Goal: Find contact information: Find contact information

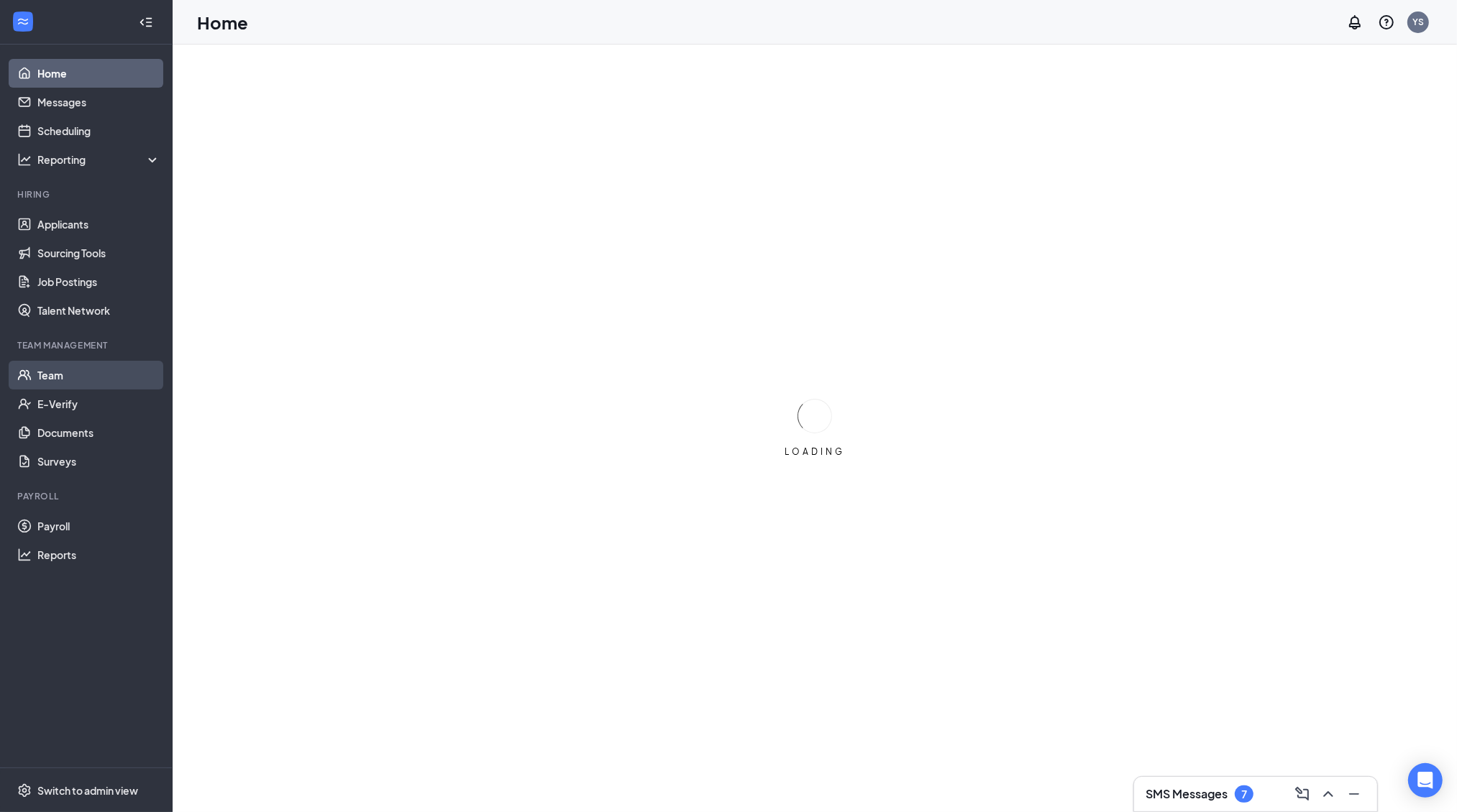
click at [42, 383] on link "Team" at bounding box center [99, 375] width 123 height 29
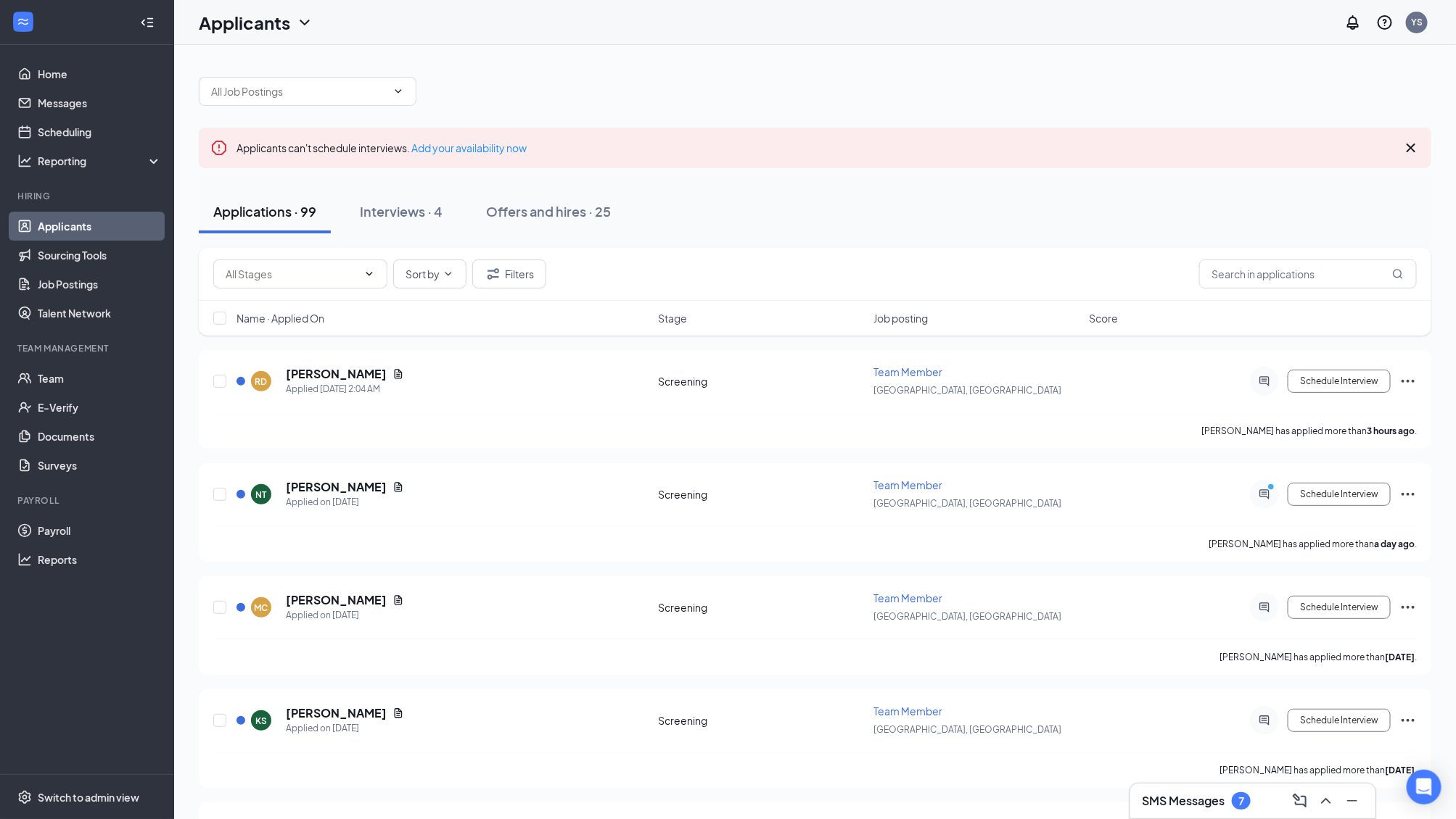
click at [1287, 298] on div "Sort by Filters" at bounding box center [815, 274] width 1233 height 53
click at [1286, 285] on input "text" at bounding box center [1308, 274] width 218 height 29
paste input "bachourakakoun@gmail.com"
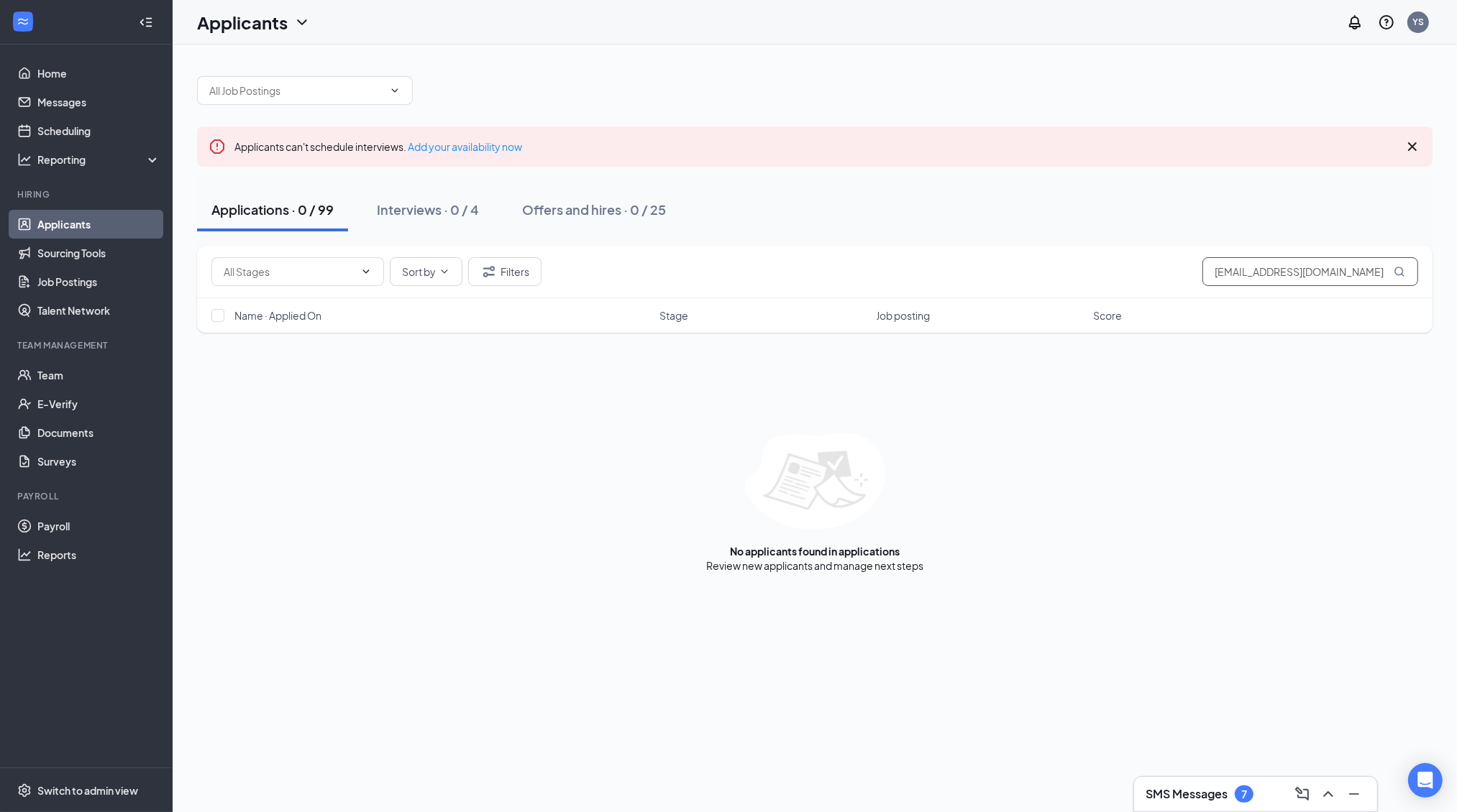
type input "bachourakakoun@gmail.com"
click at [68, 796] on div "Switch to admin view" at bounding box center [88, 791] width 100 height 14
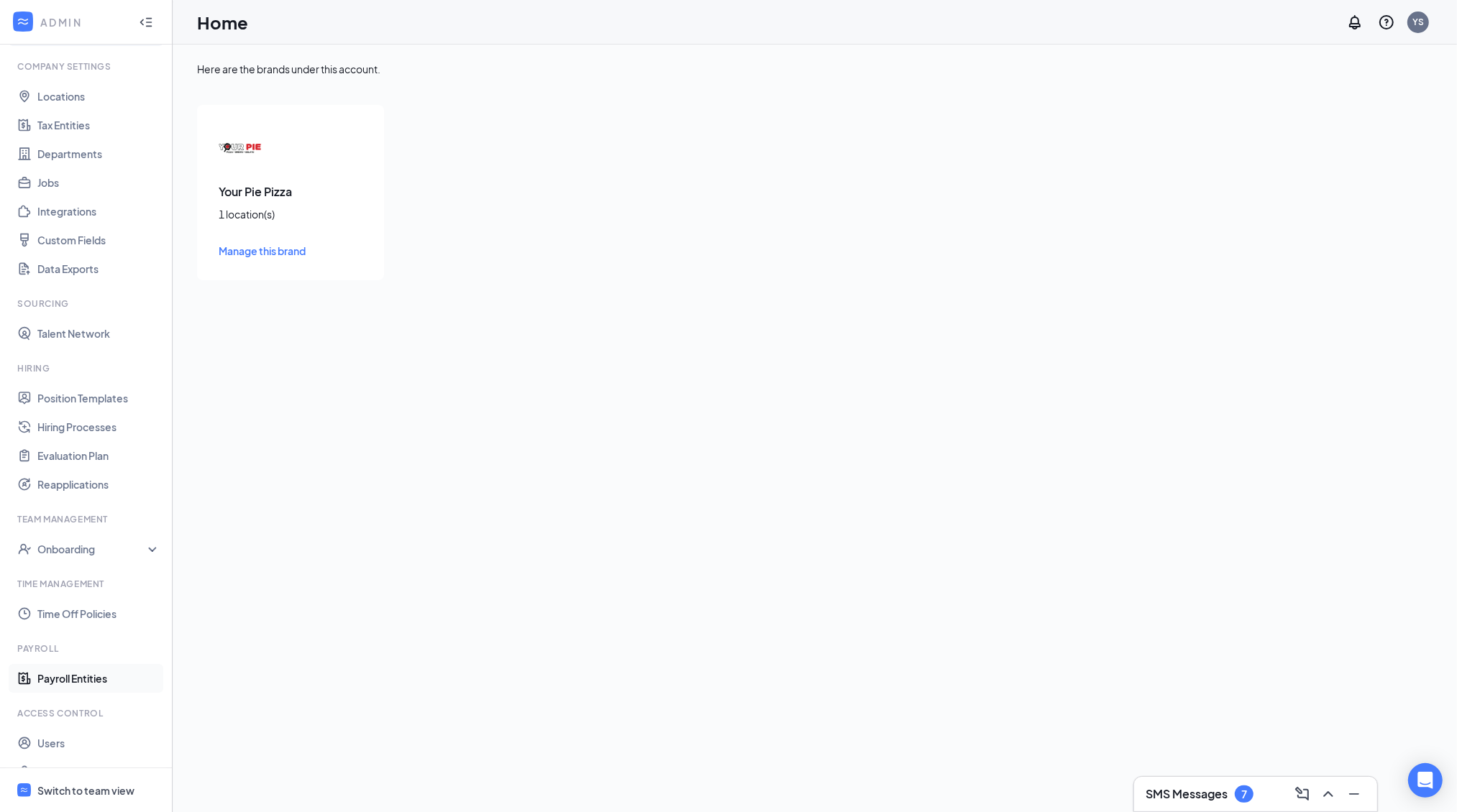
scroll to position [65, 0]
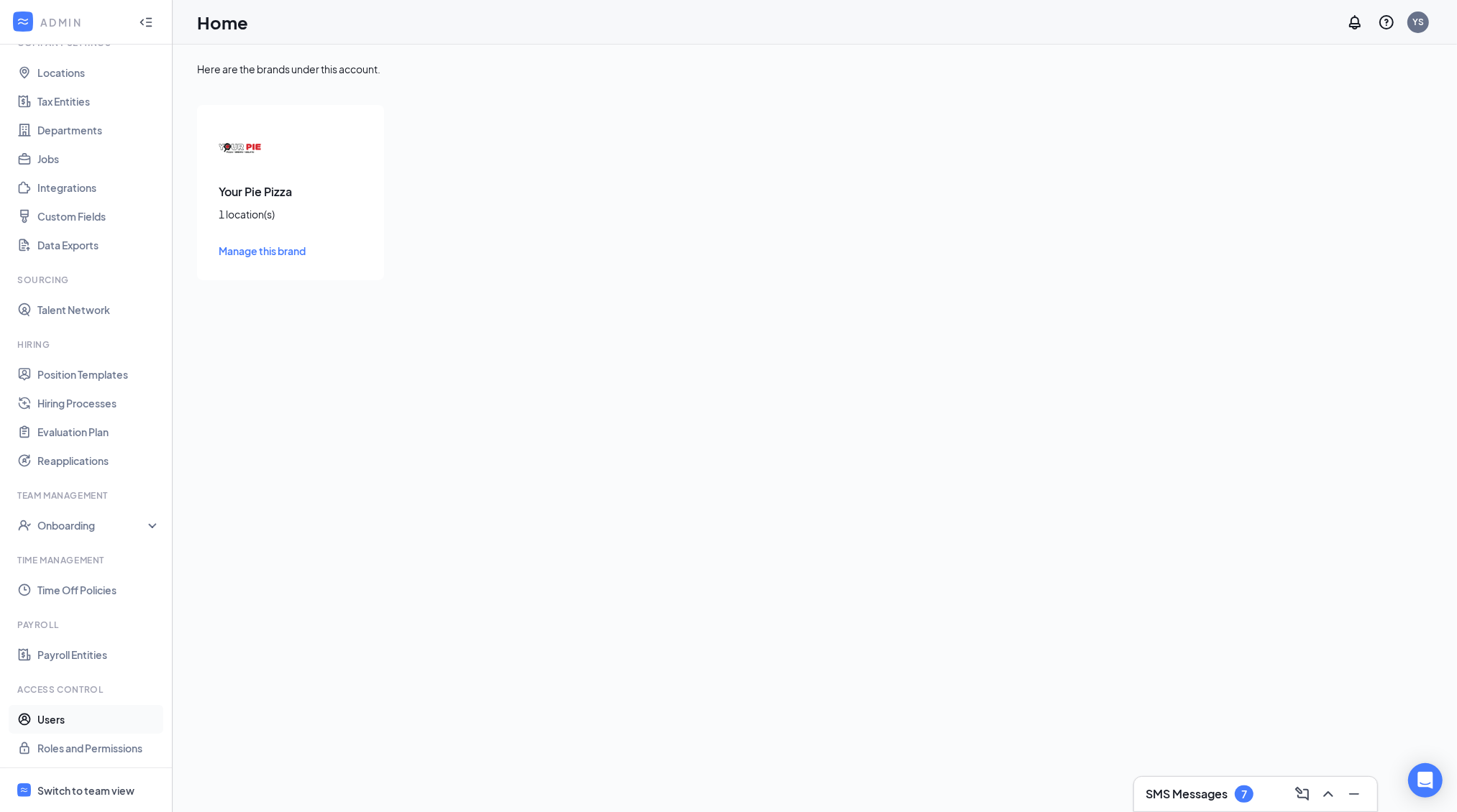
click at [46, 718] on link "Users" at bounding box center [99, 719] width 123 height 29
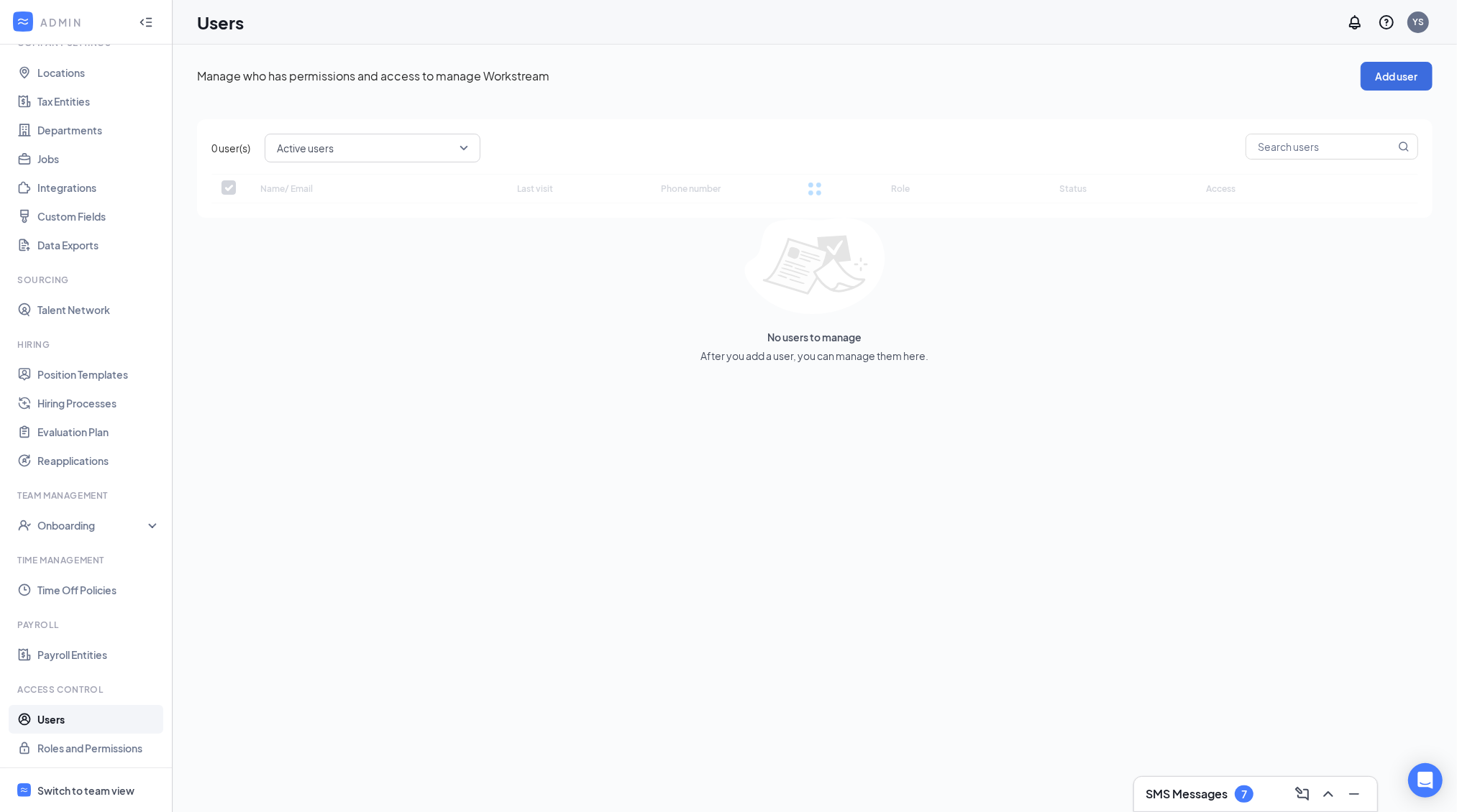
checkbox input "false"
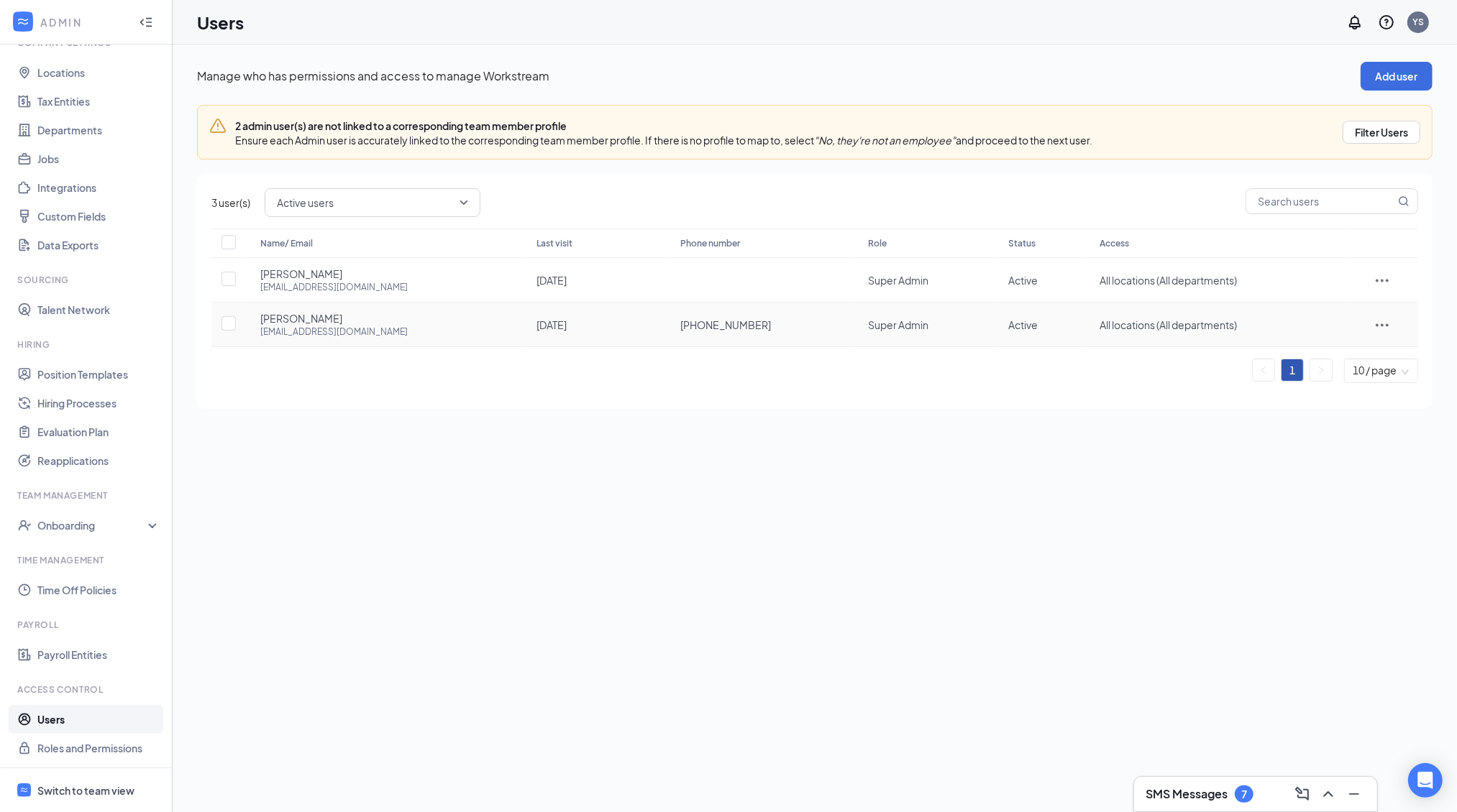
click at [267, 319] on span "Rula Haidari" at bounding box center [301, 319] width 82 height 14
drag, startPoint x: 267, startPoint y: 319, endPoint x: 367, endPoint y: 330, distance: 100.6
click at [367, 330] on div "Rula Haidari rulawakeel@gmail.com" at bounding box center [385, 325] width 248 height 27
copy div "Rula Haidari rulawakeel@gmail.com"
